Goal: Navigation & Orientation: Find specific page/section

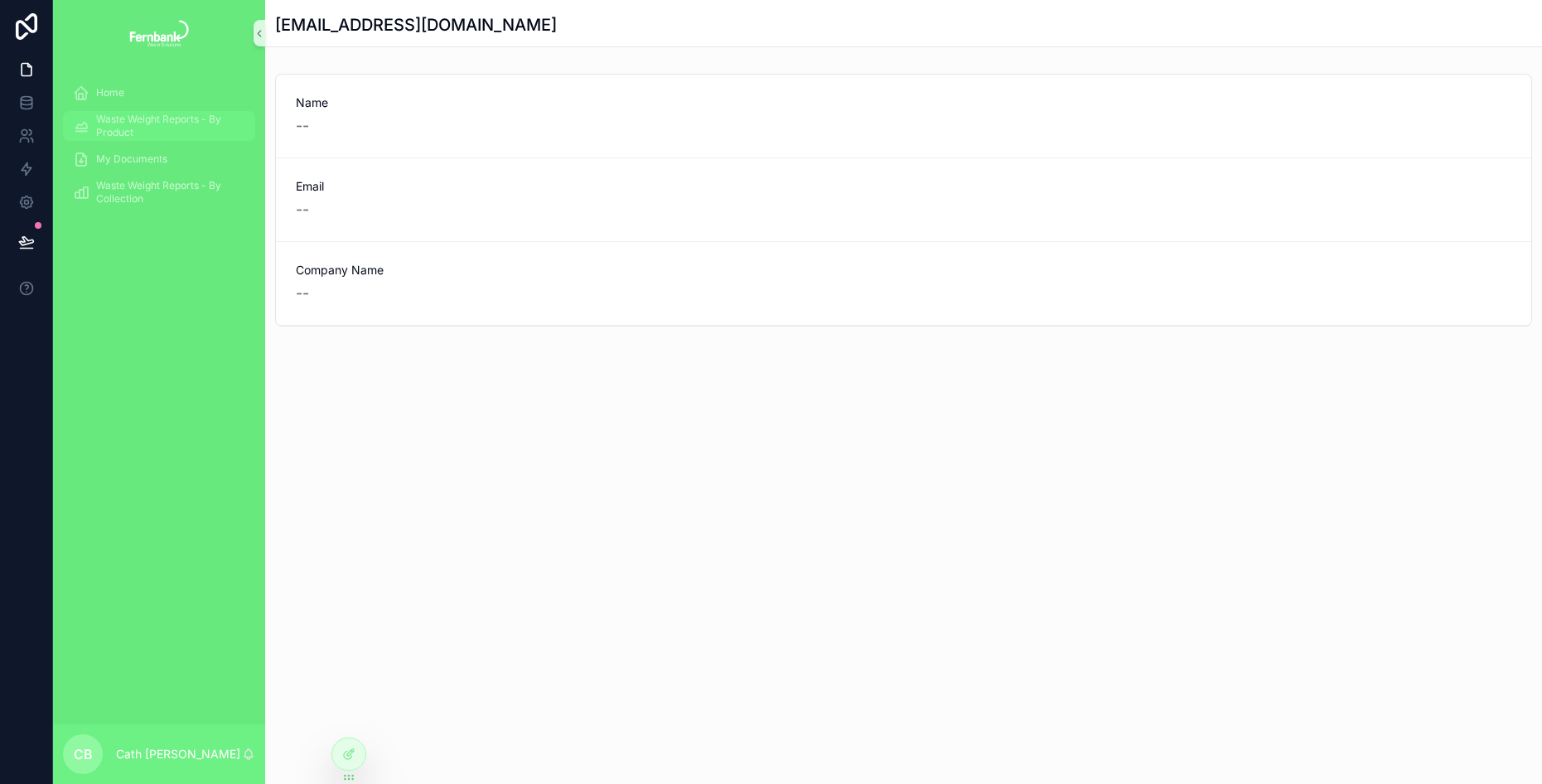
click at [146, 125] on span "Waste Weight Reports - By Product" at bounding box center [167, 126] width 142 height 27
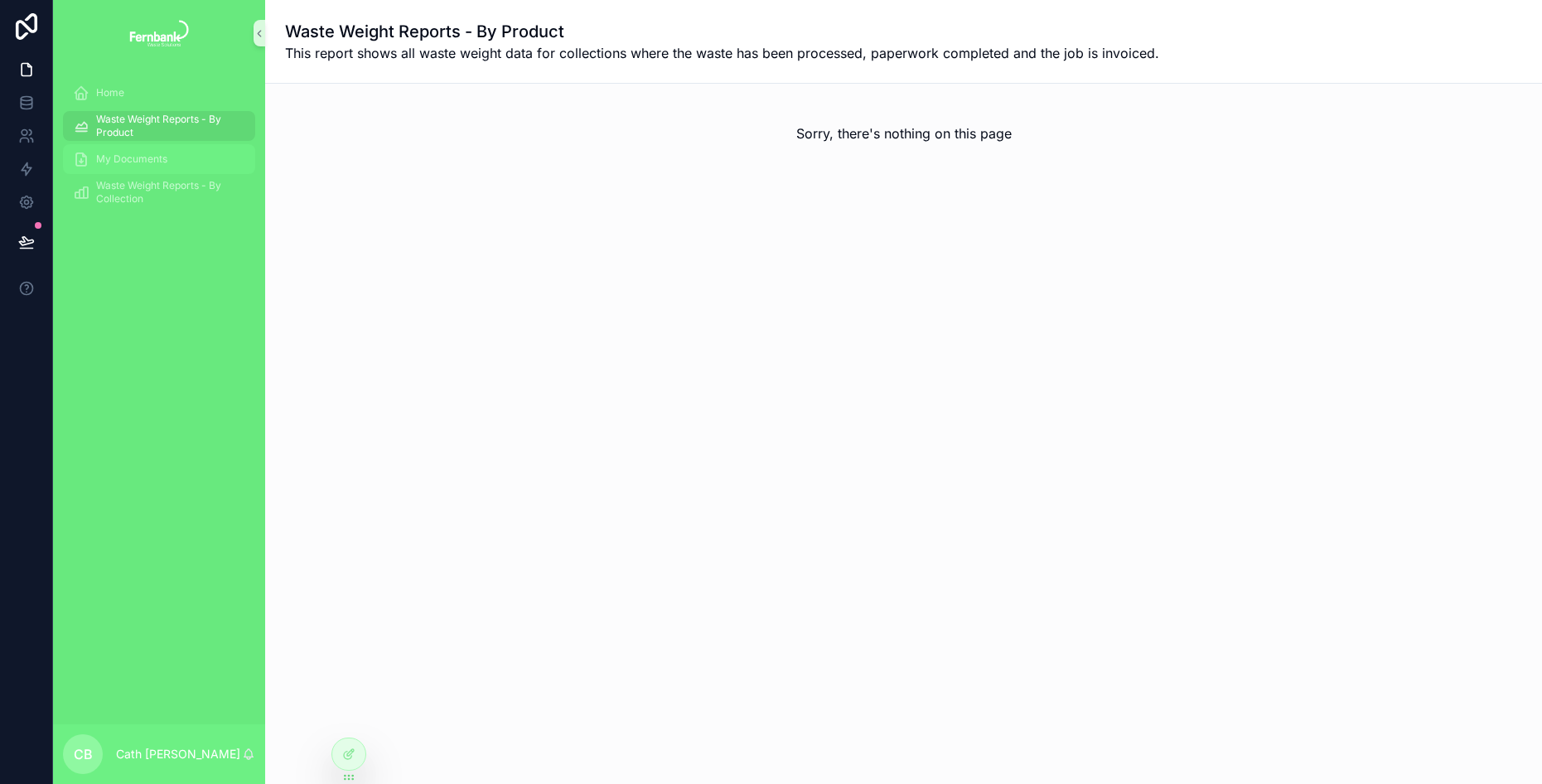
click at [145, 157] on span "My Documents" at bounding box center [131, 159] width 72 height 13
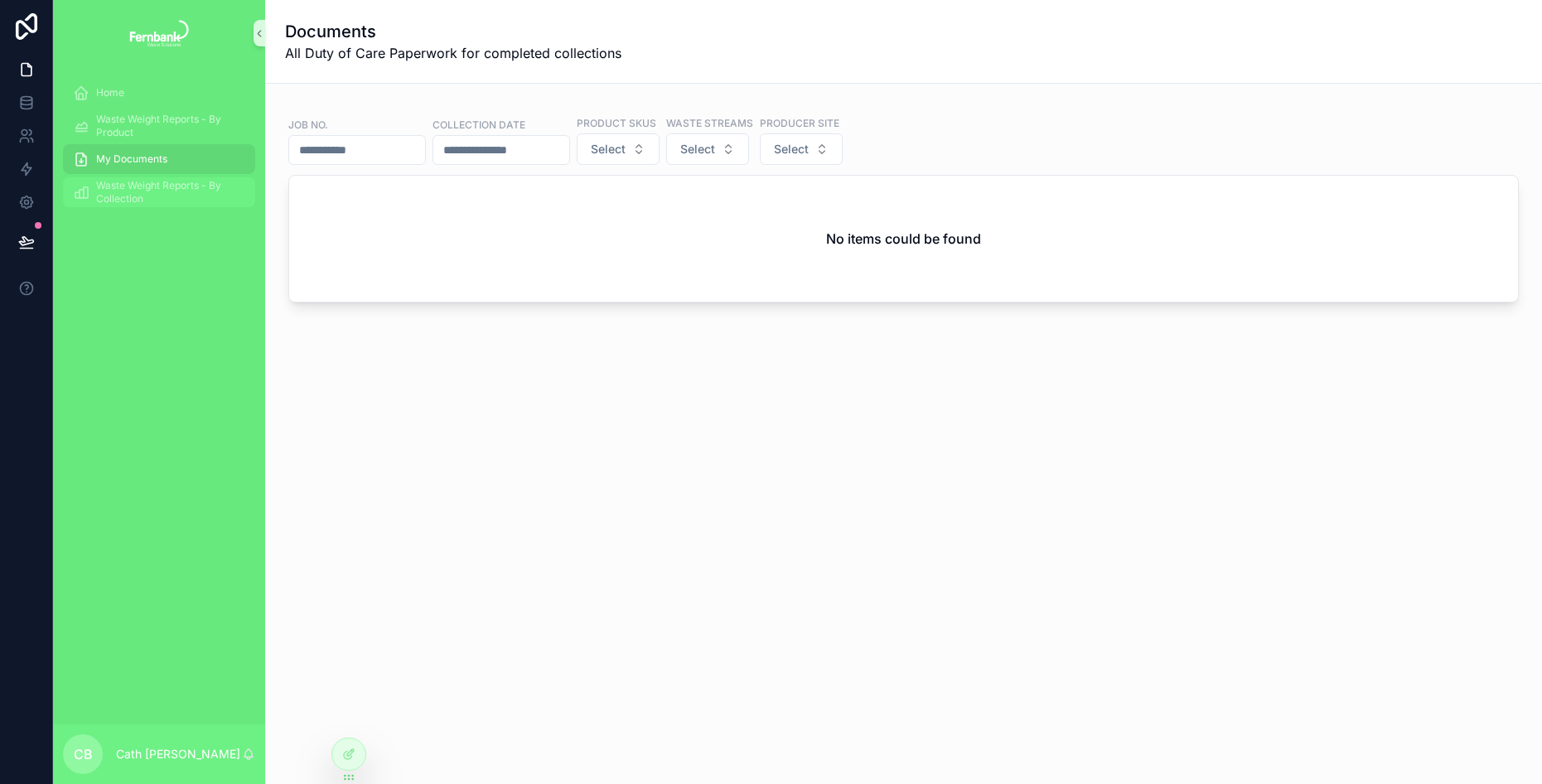
click at [139, 188] on span "Waste Weight Reports - By Collection" at bounding box center [167, 193] width 142 height 27
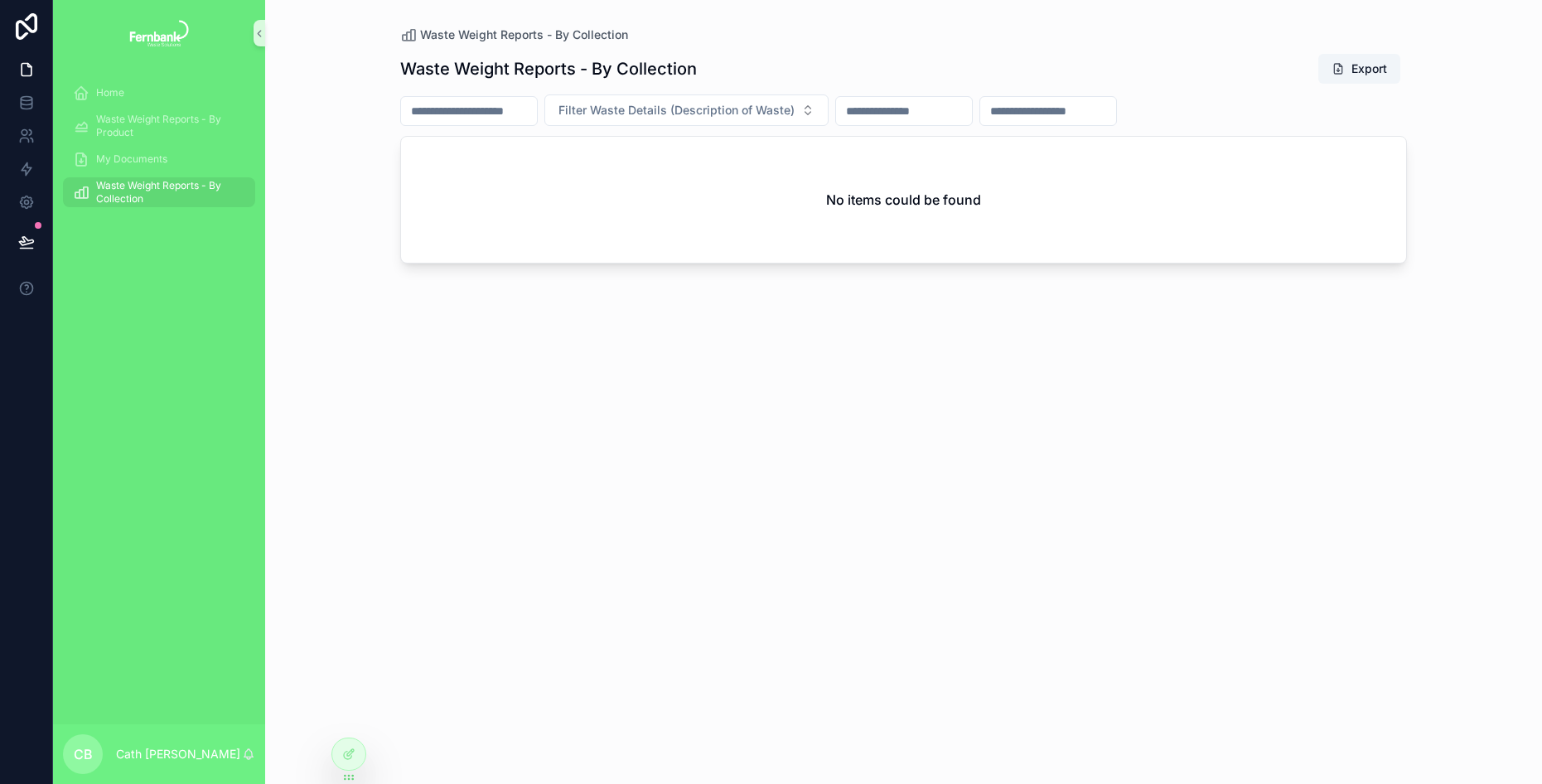
click at [764, 47] on div "Waste Weight Reports - By Collection Export Filter Waste Details (Description o…" at bounding box center [903, 403] width 1007 height 721
click at [144, 125] on span "Waste Weight Reports - By Product" at bounding box center [167, 126] width 142 height 27
